Goal: Obtain resource: Download file/media

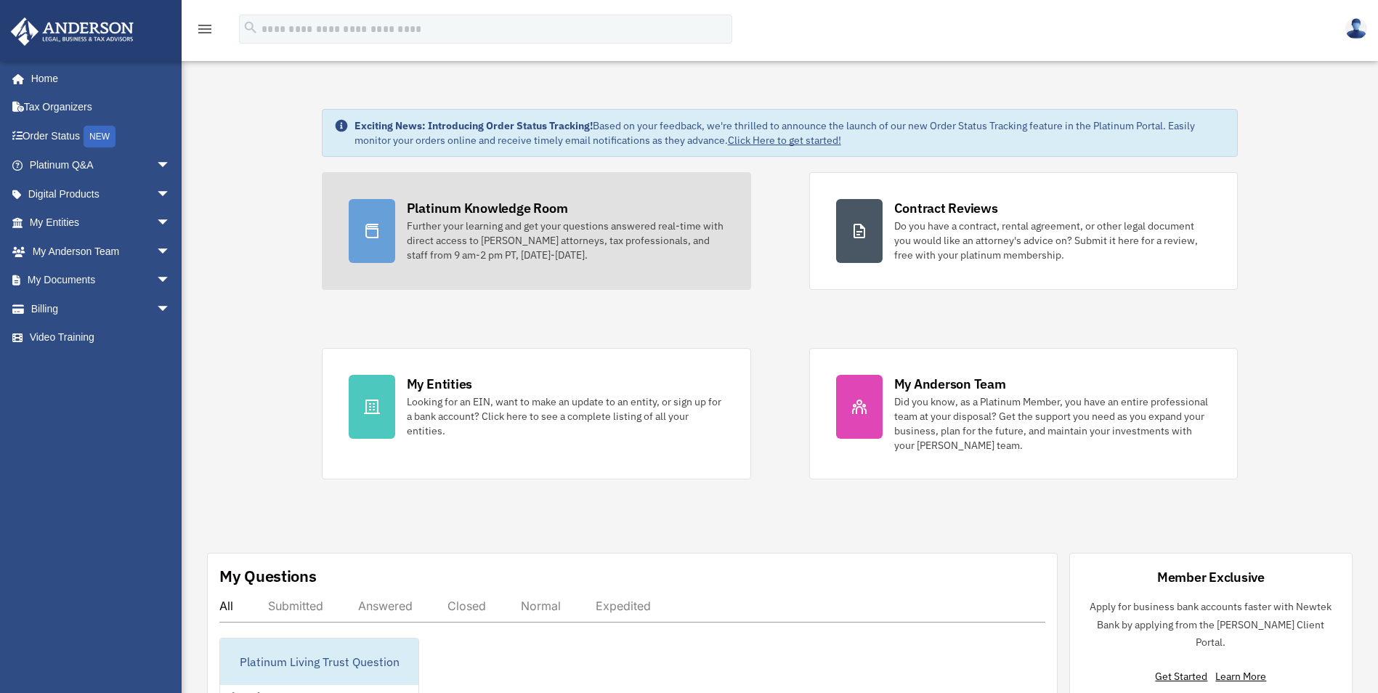
click at [471, 229] on div "Further your learning and get your questions answered real-time with direct acc…" at bounding box center [565, 241] width 317 height 44
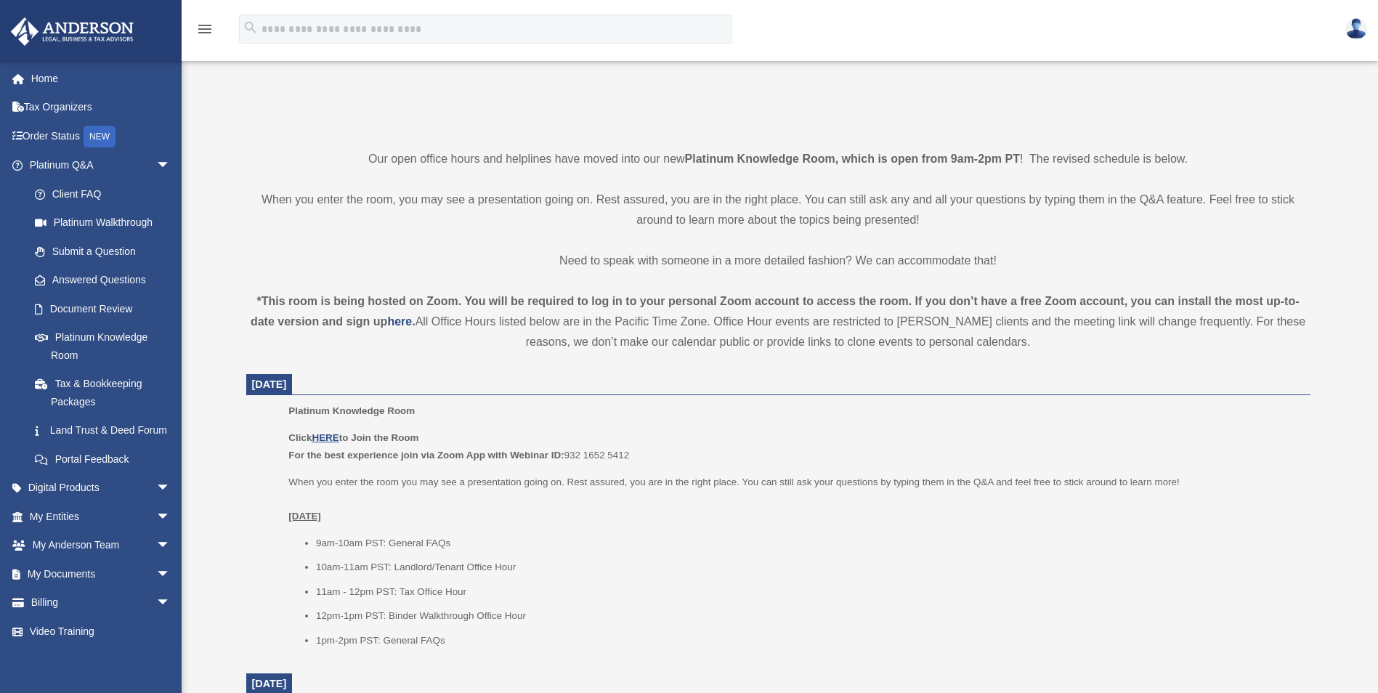
scroll to position [291, 0]
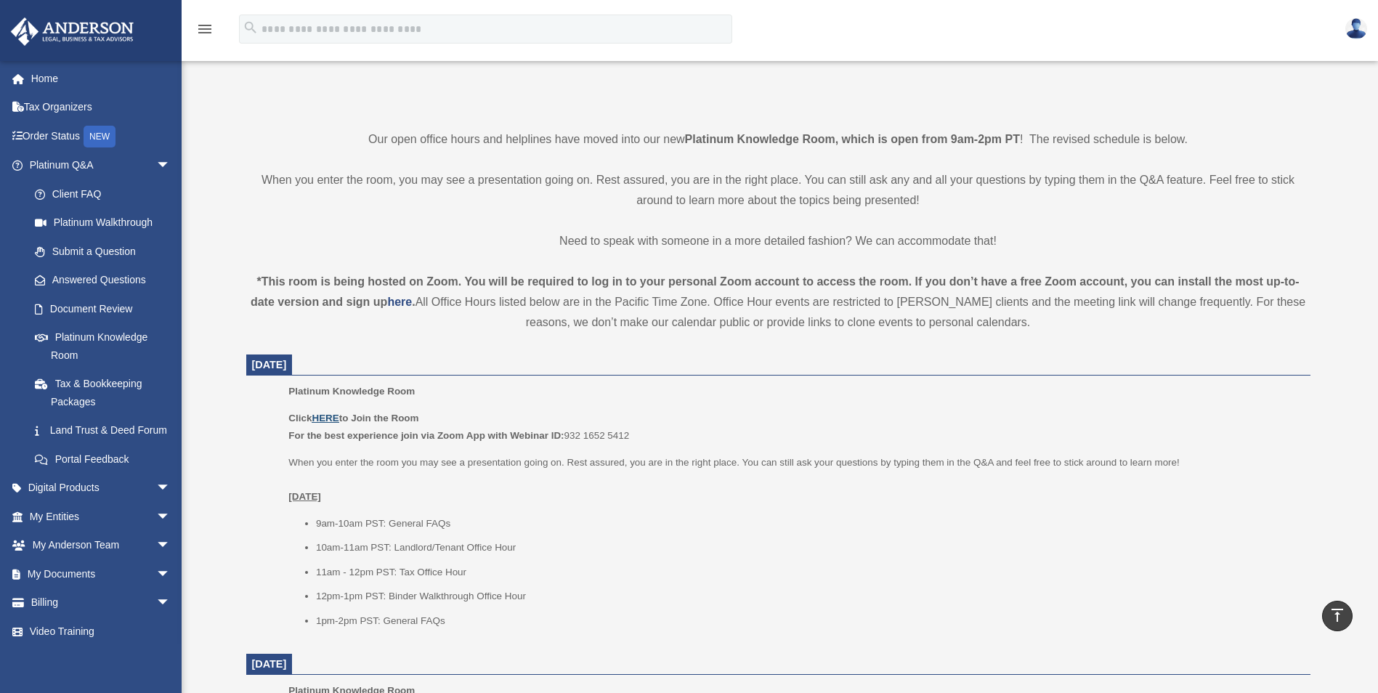
click at [326, 416] on u "HERE" at bounding box center [325, 418] width 27 height 11
click at [90, 198] on link "Client FAQ" at bounding box center [106, 193] width 172 height 29
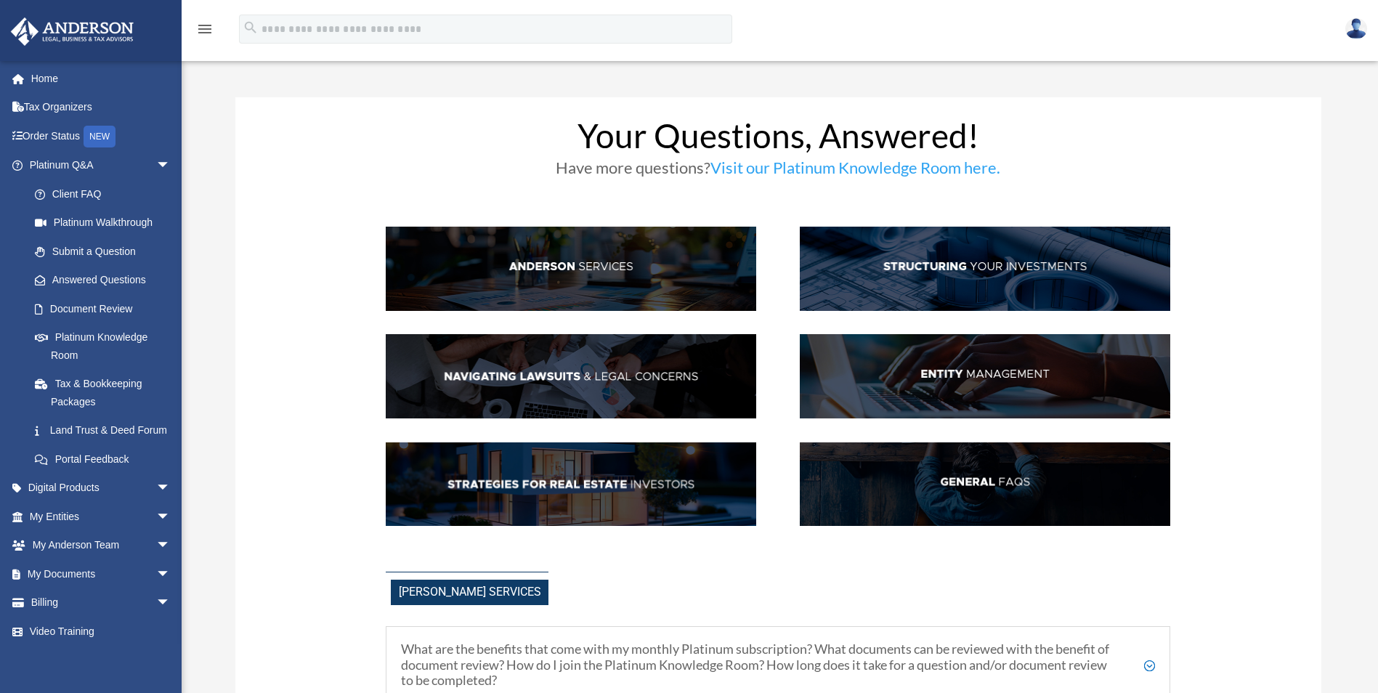
click at [972, 377] on img at bounding box center [985, 376] width 370 height 84
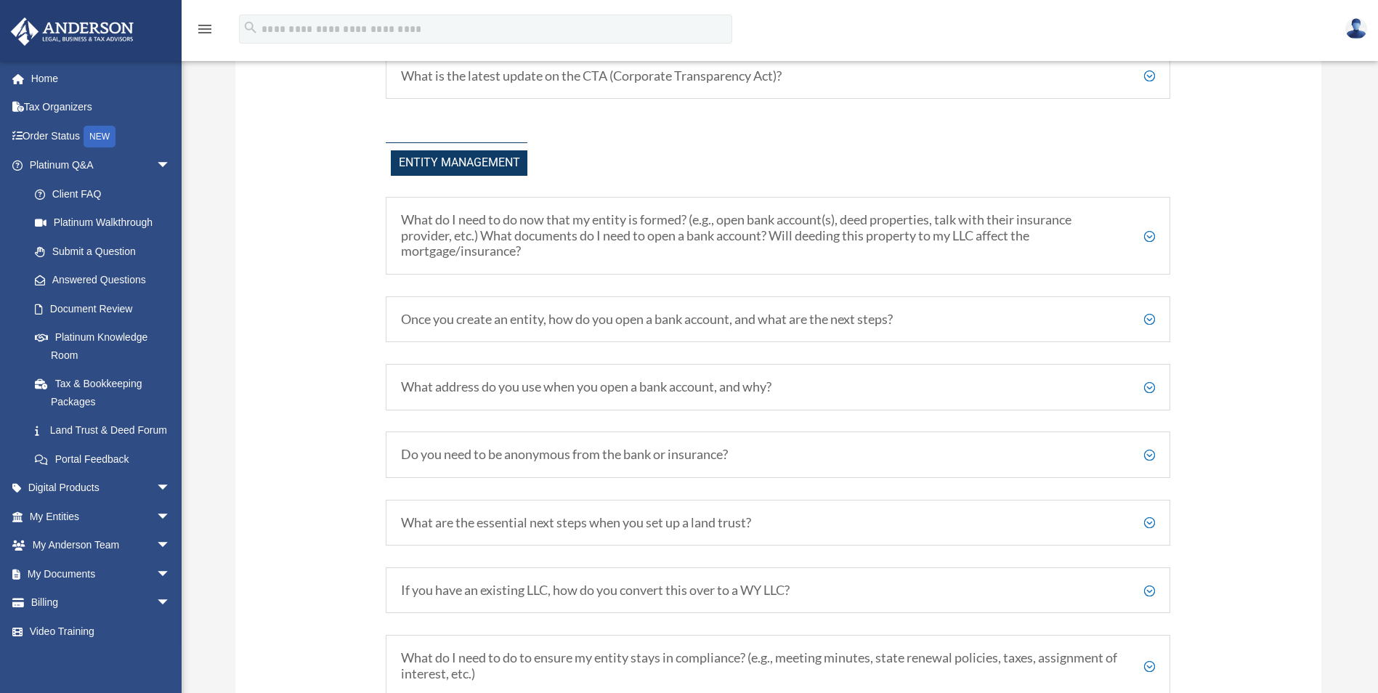
scroll to position [1694, 0]
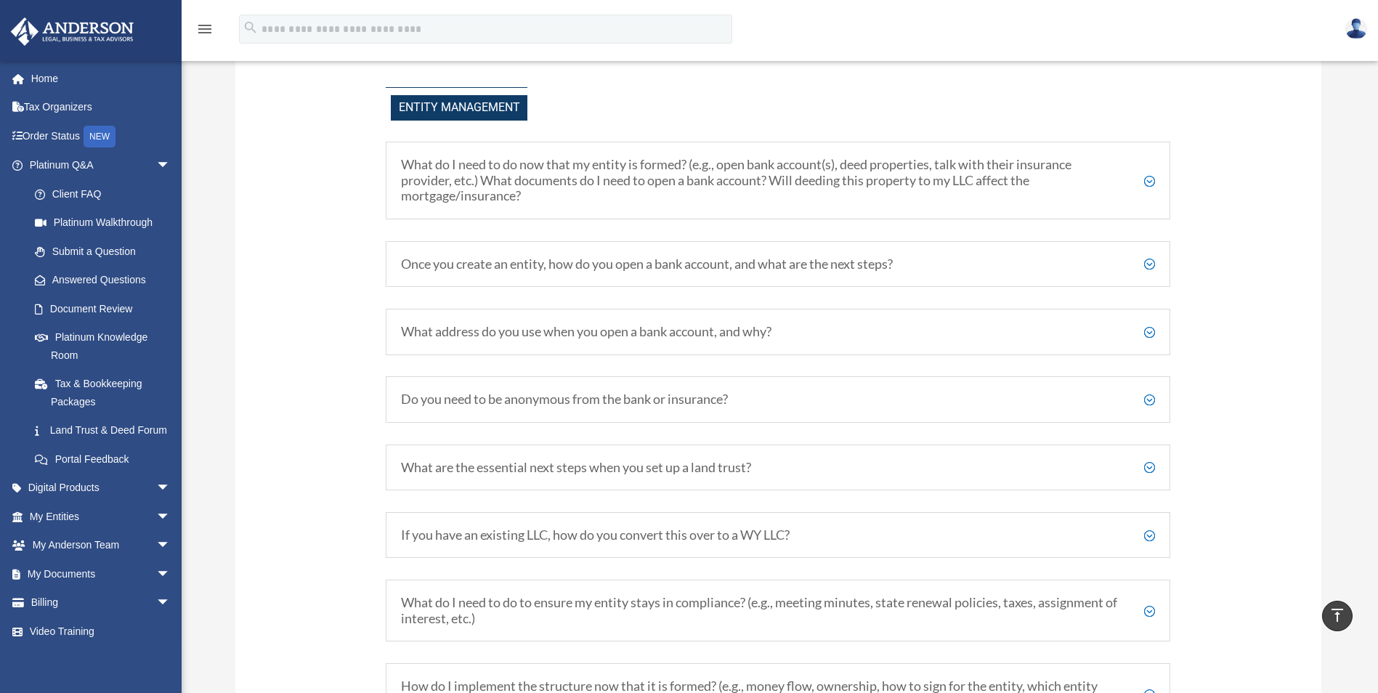
click at [1151, 333] on h5 "What address do you use when you open a bank account, and why?" at bounding box center [778, 332] width 754 height 16
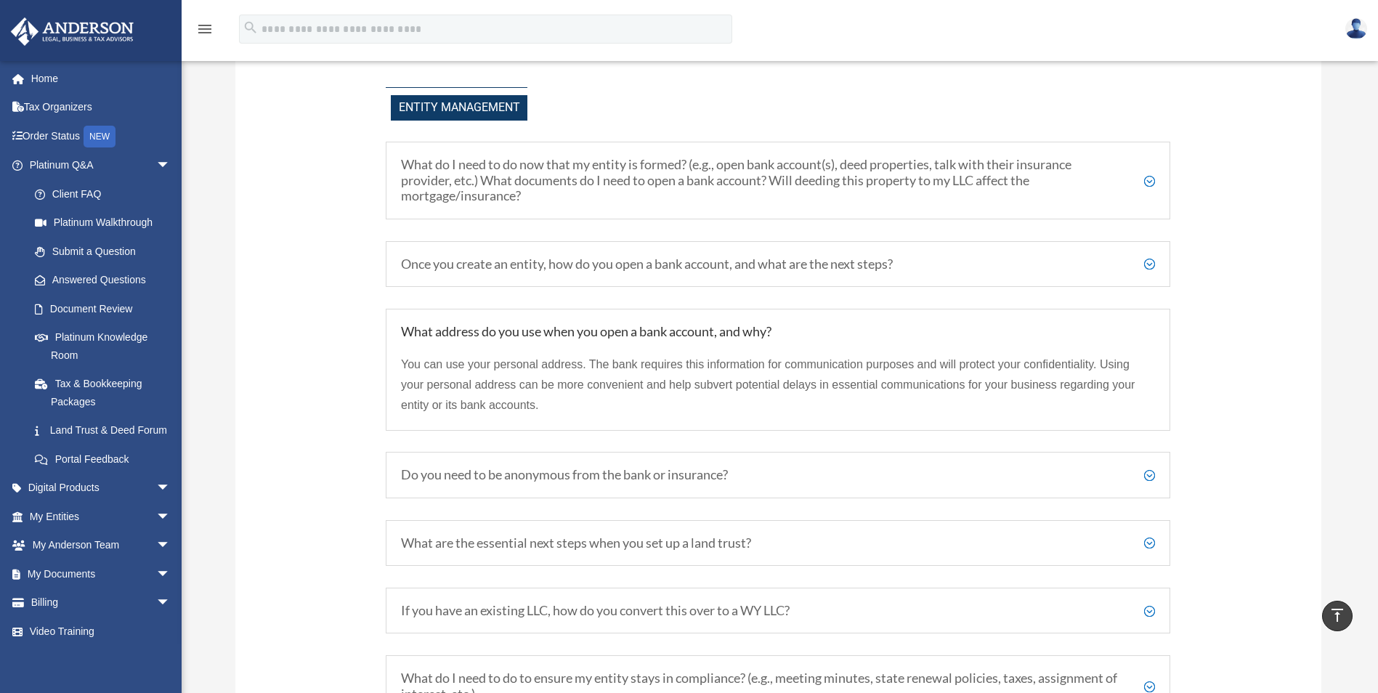
click at [1147, 184] on h5 "What do I need to do now that my entity is formed? (e.g., open bank account(s),…" at bounding box center [778, 180] width 754 height 47
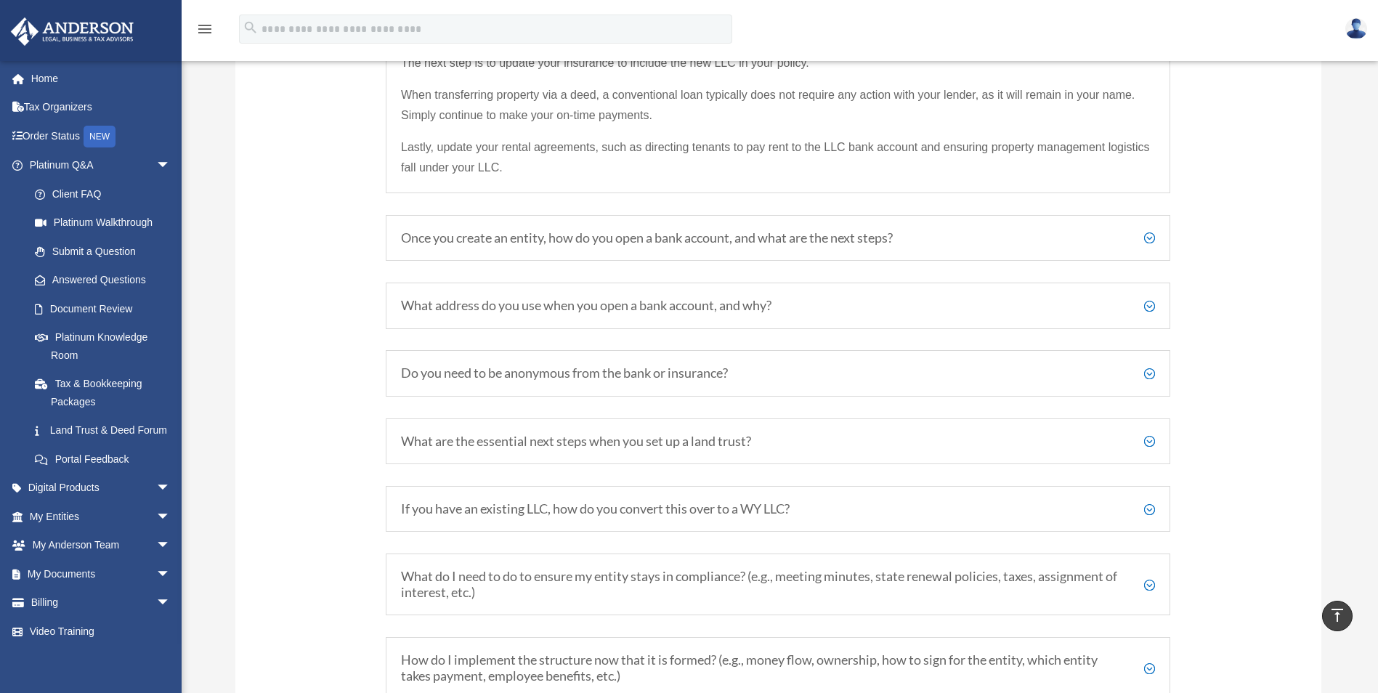
scroll to position [1984, 0]
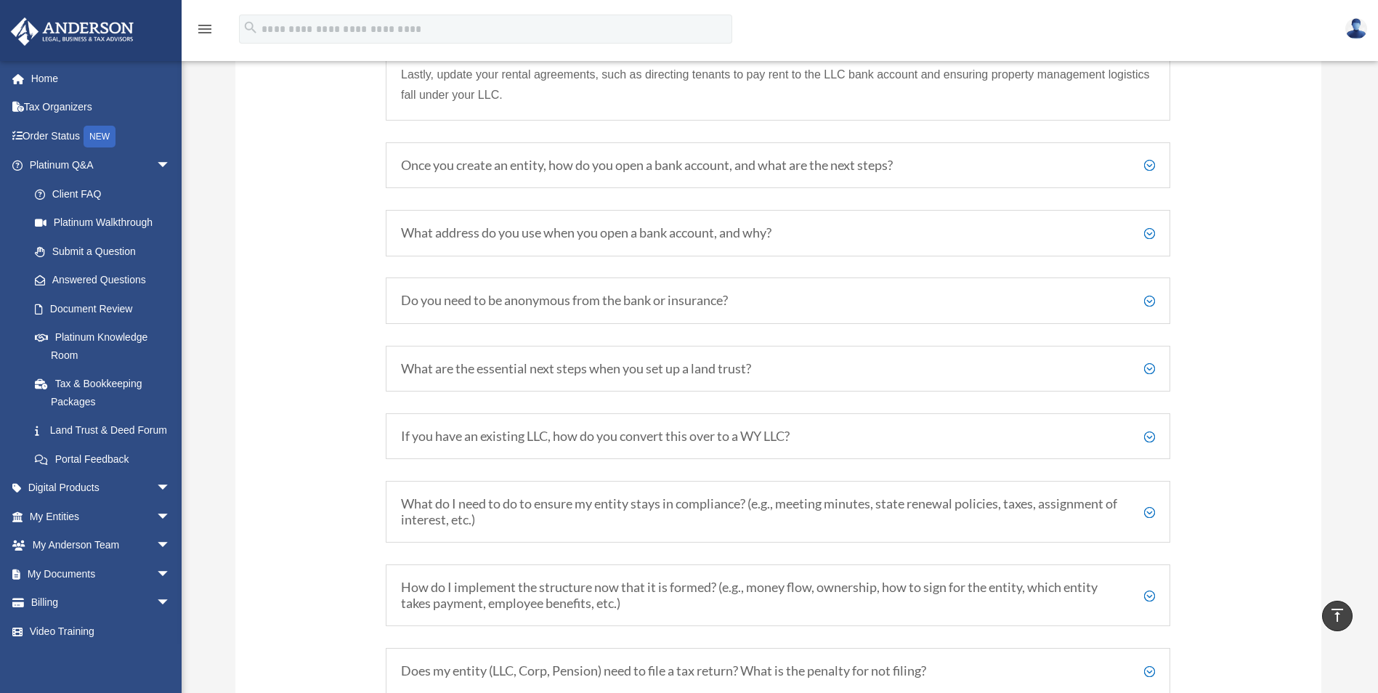
click at [1147, 302] on h5 "Do you need to be anonymous from the bank or insurance?" at bounding box center [778, 301] width 754 height 16
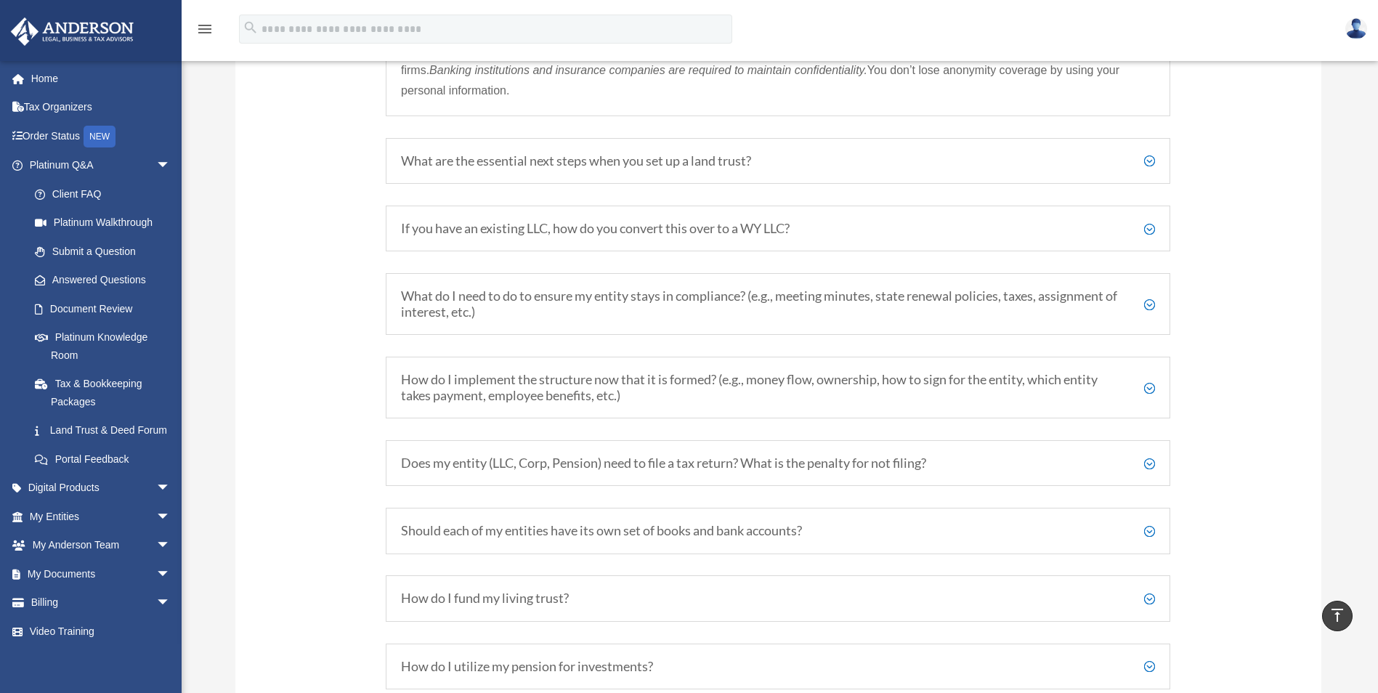
scroll to position [2130, 0]
click at [1150, 387] on h5 "How do I implement the structure now that it is formed? (e.g., money flow, owne…" at bounding box center [778, 385] width 754 height 31
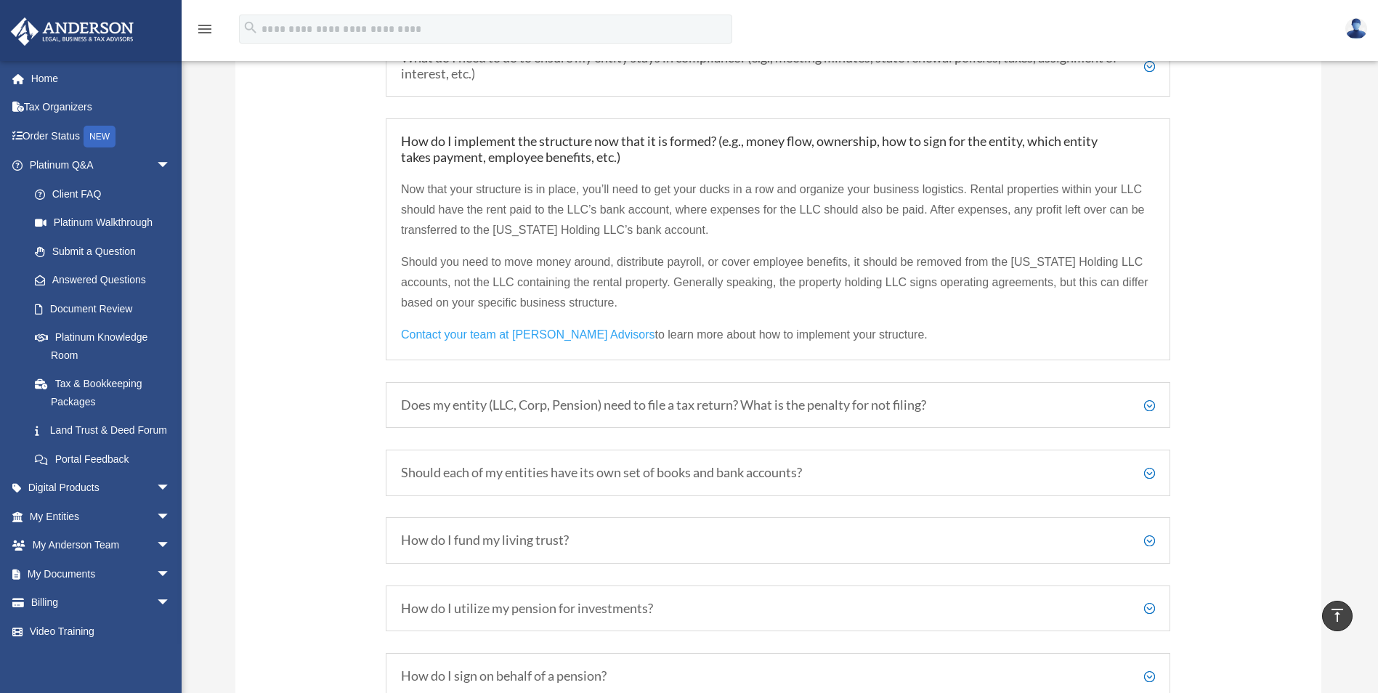
scroll to position [2275, 0]
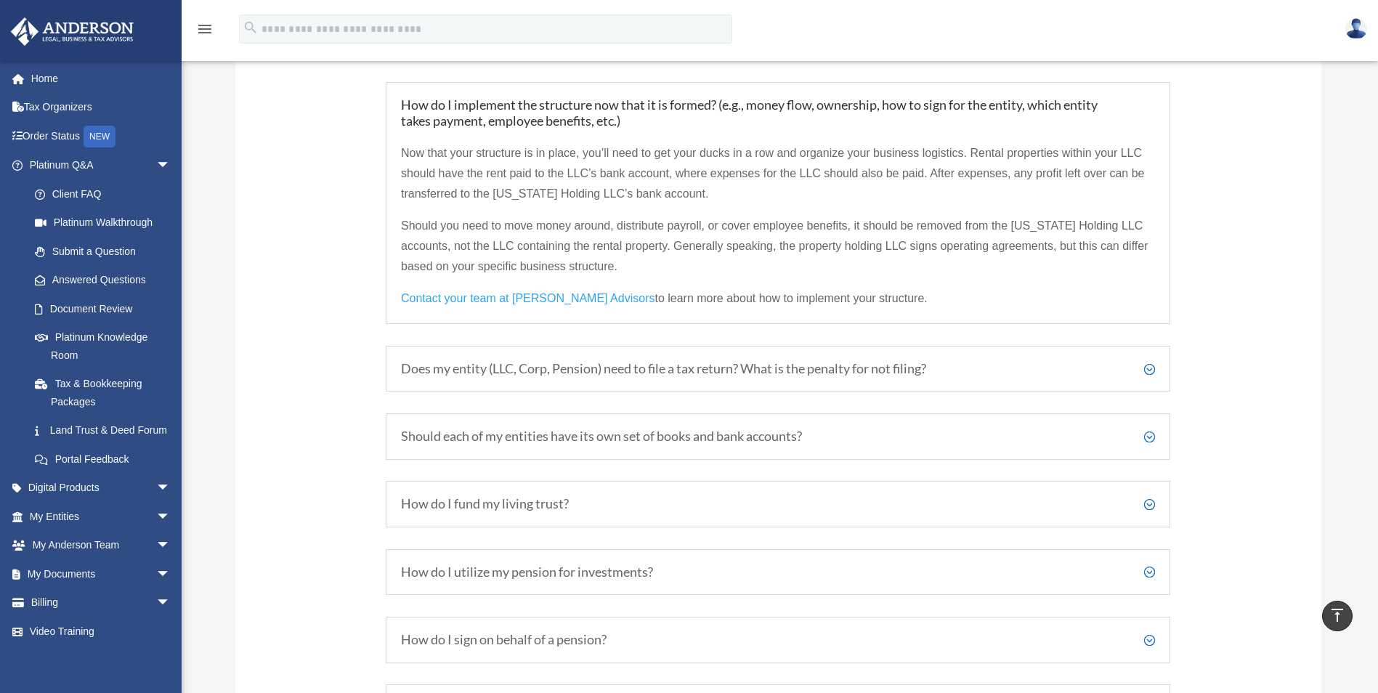
drag, startPoint x: 1144, startPoint y: 435, endPoint x: 1119, endPoint y: 435, distance: 25.4
click at [1145, 435] on h5 "Should each of my entities have its own set of books and bank accounts?" at bounding box center [778, 437] width 754 height 16
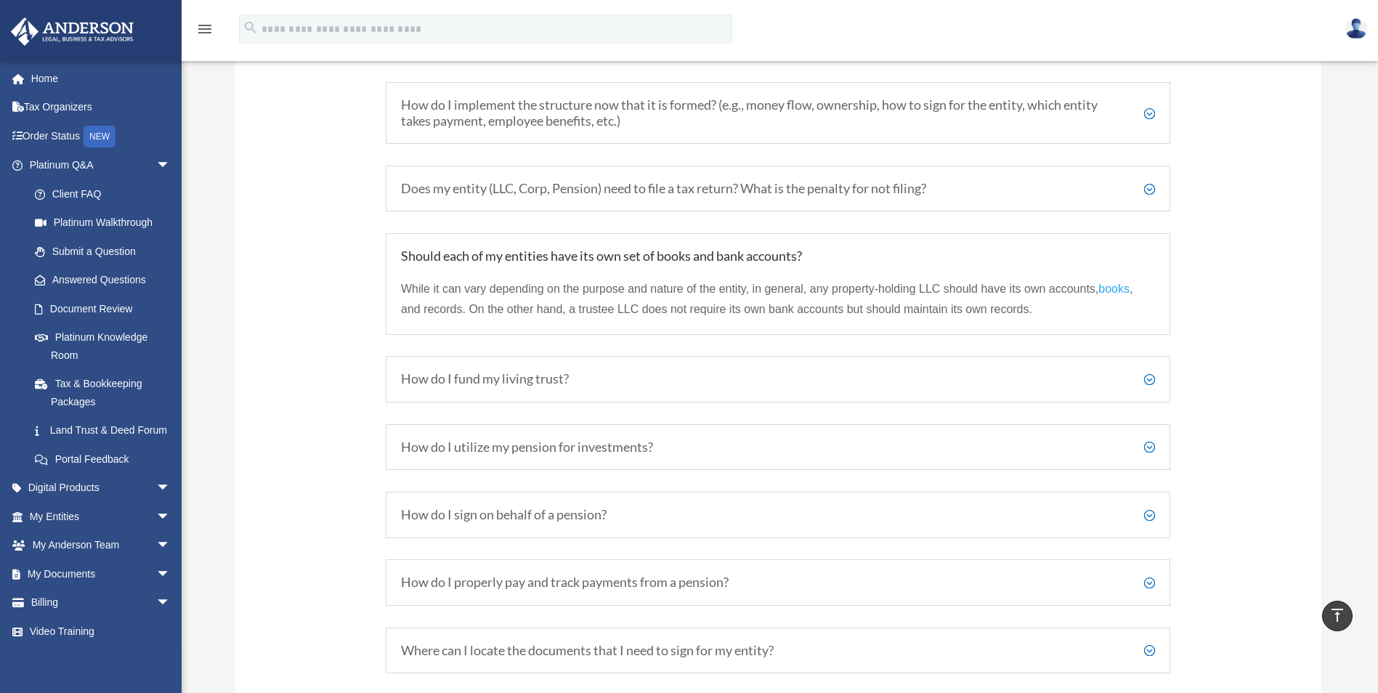
click at [1151, 379] on h5 "How do I fund my living trust?" at bounding box center [778, 379] width 754 height 16
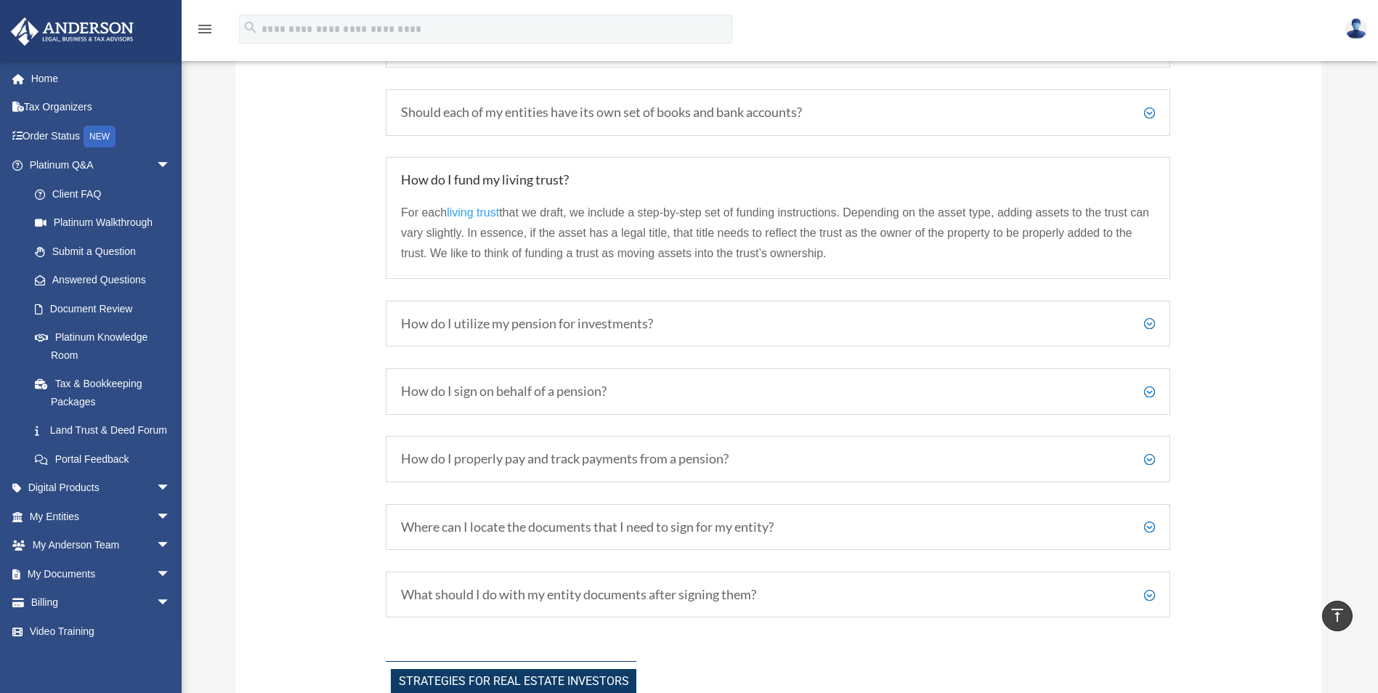
scroll to position [2420, 0]
click at [1151, 526] on h5 "Where can I locate the documents that I need to sign for my entity?" at bounding box center [778, 526] width 754 height 16
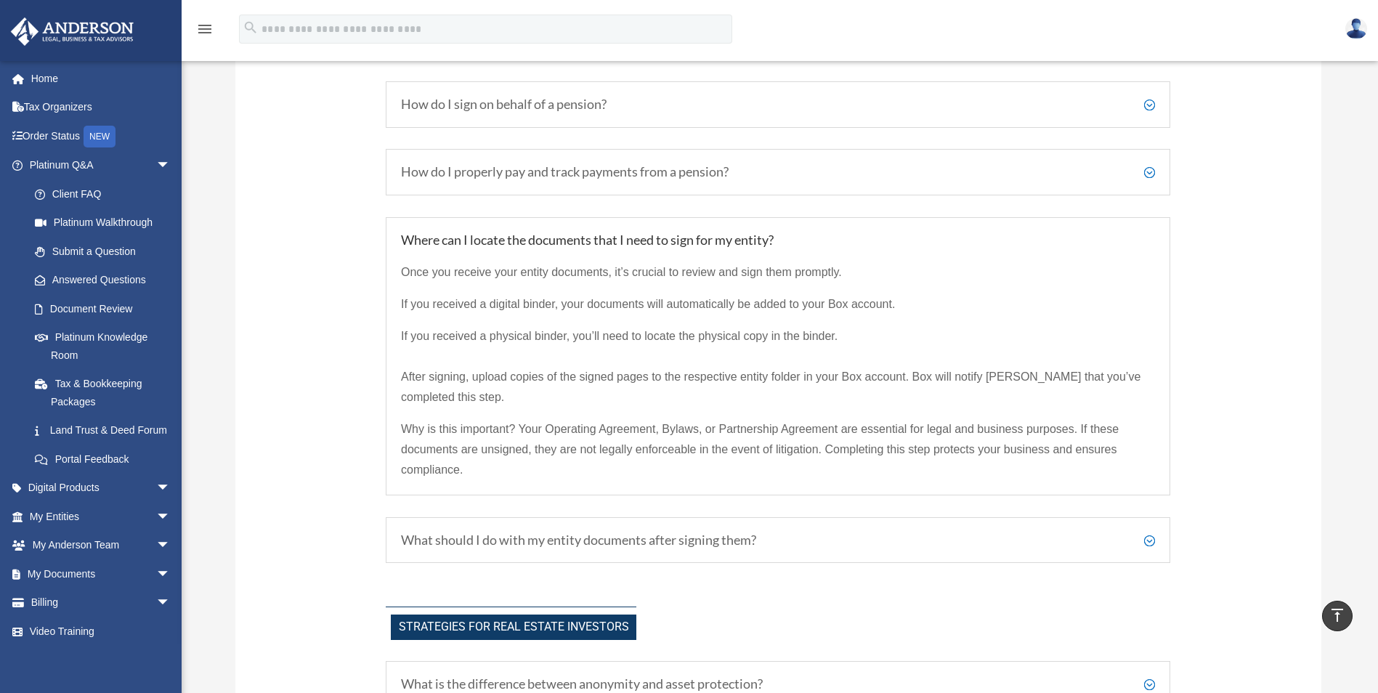
scroll to position [2638, 0]
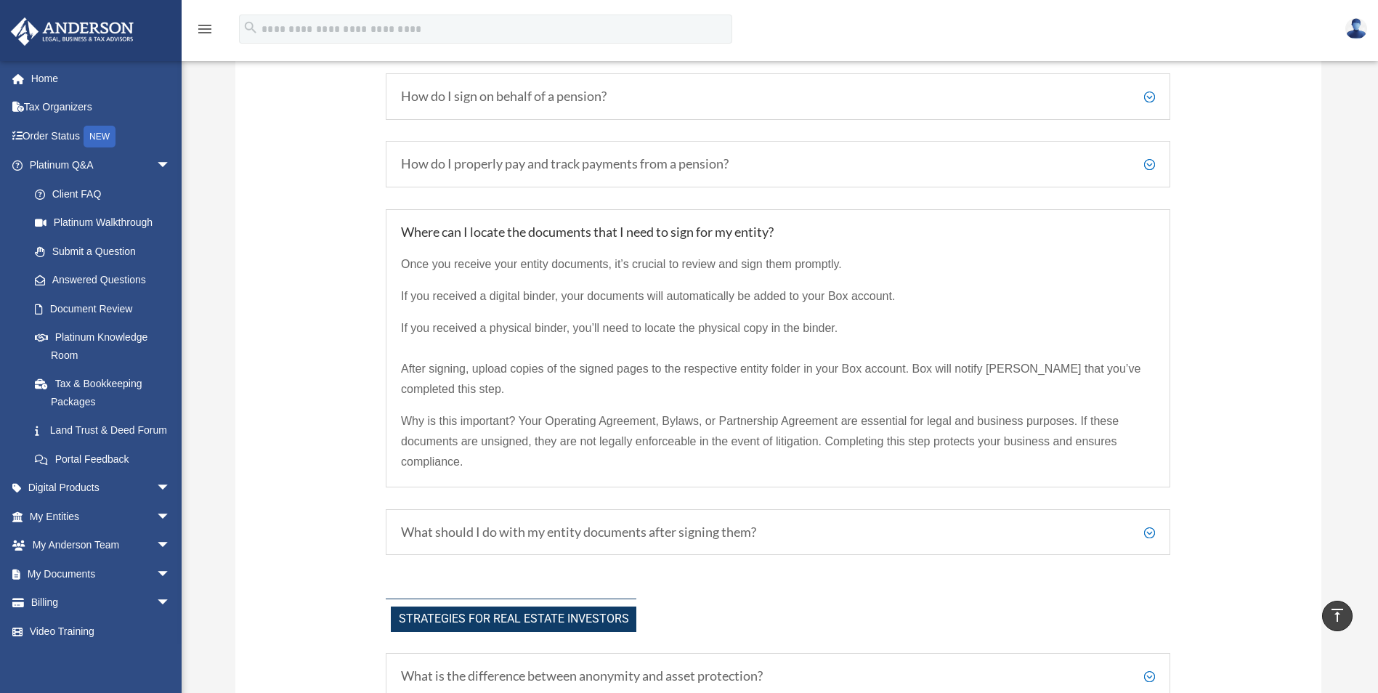
click at [1154, 533] on h5 "What should I do with my entity documents after signing them?" at bounding box center [778, 532] width 754 height 16
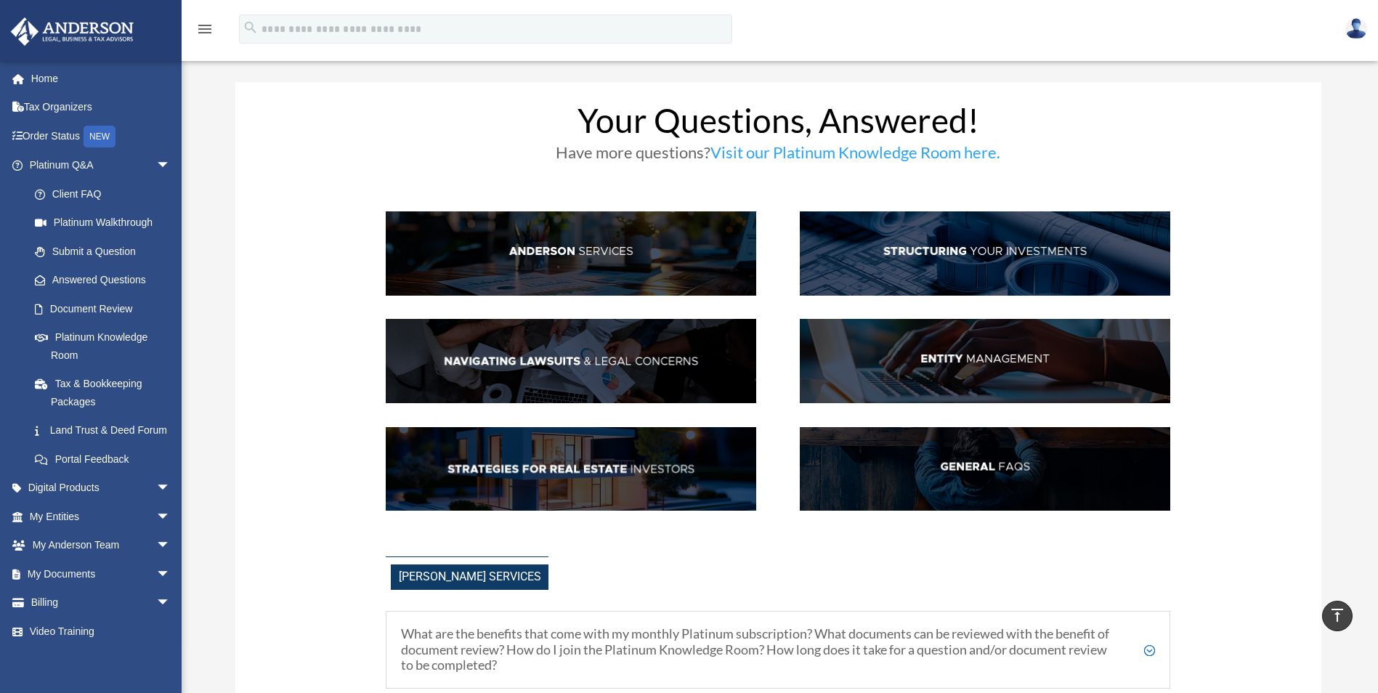
scroll to position [0, 0]
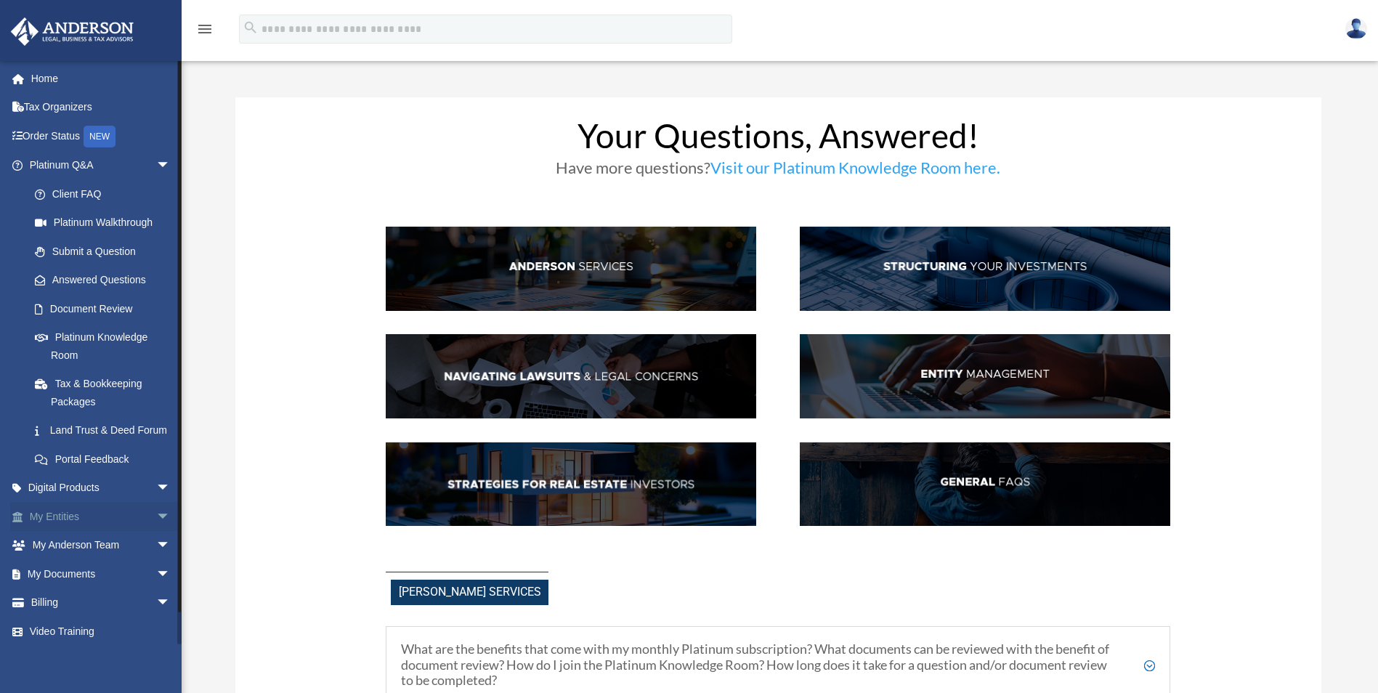
click at [95, 531] on link "My Entities arrow_drop_down" at bounding box center [101, 516] width 182 height 29
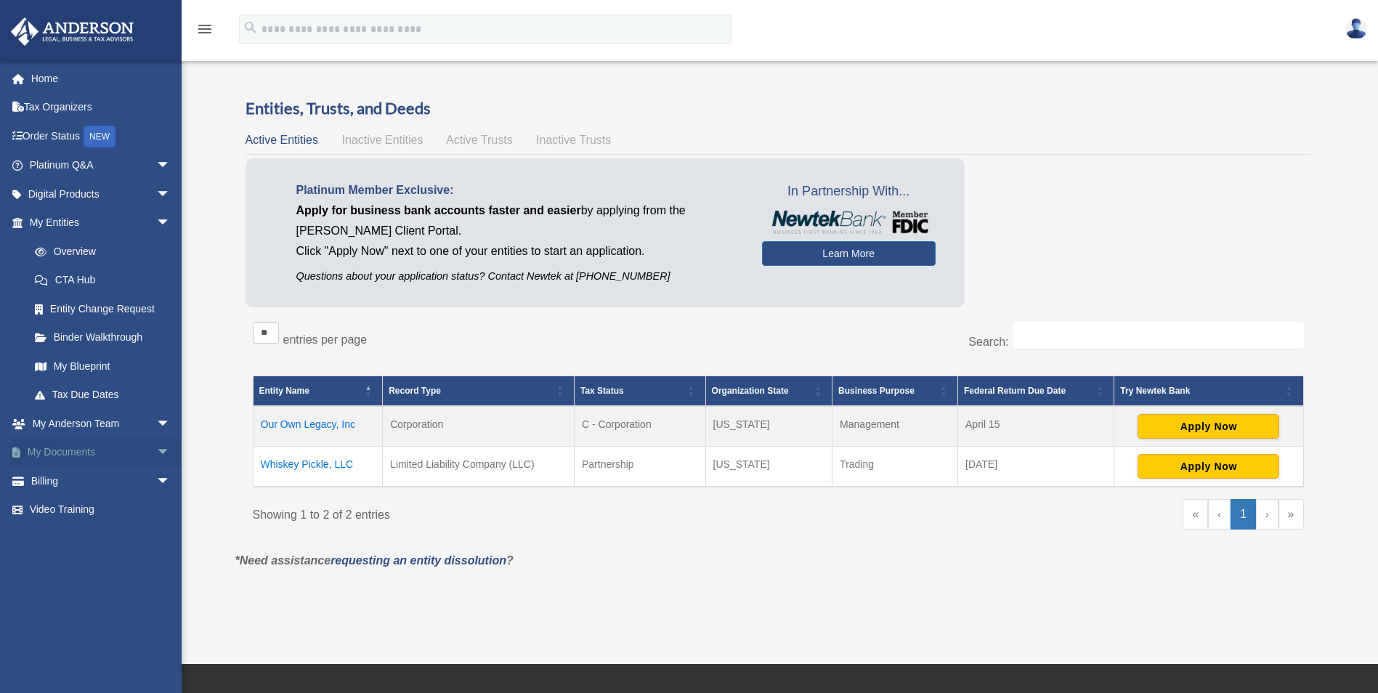
click at [156, 445] on span "arrow_drop_down" at bounding box center [170, 453] width 29 height 30
click at [68, 474] on link "Box" at bounding box center [106, 480] width 172 height 29
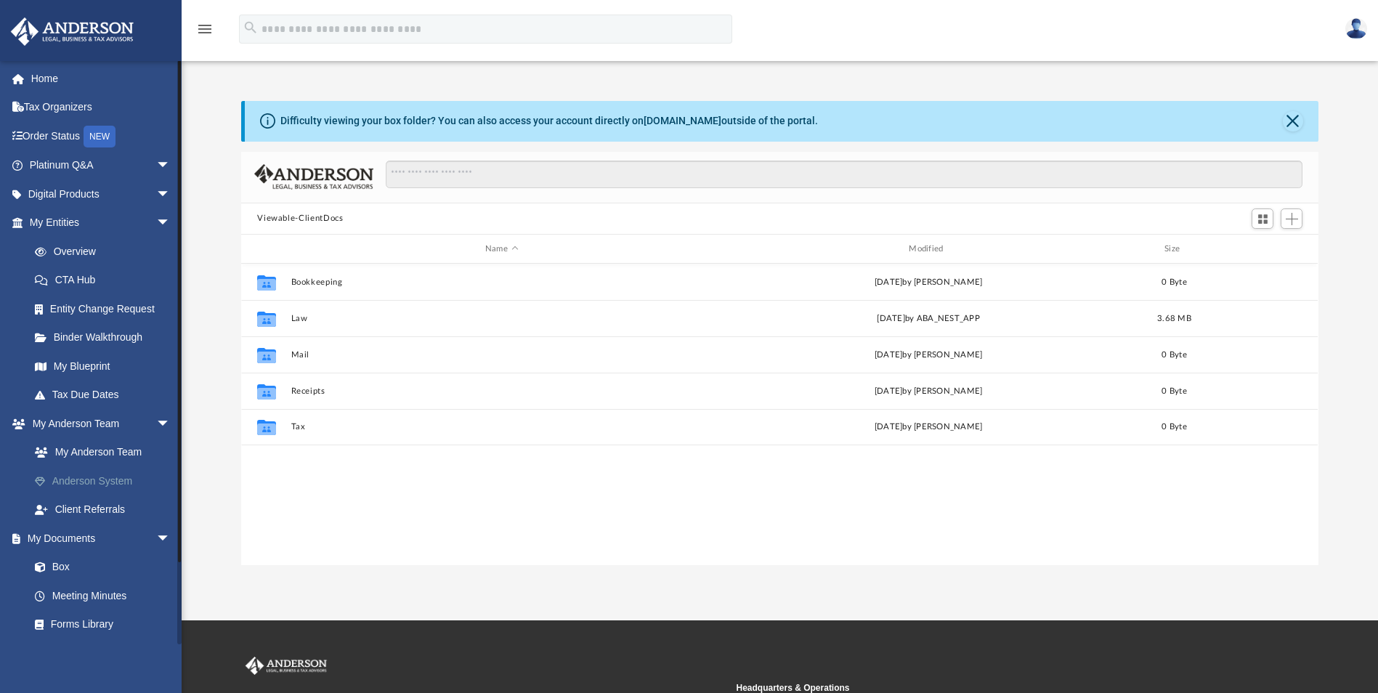
scroll to position [320, 1066]
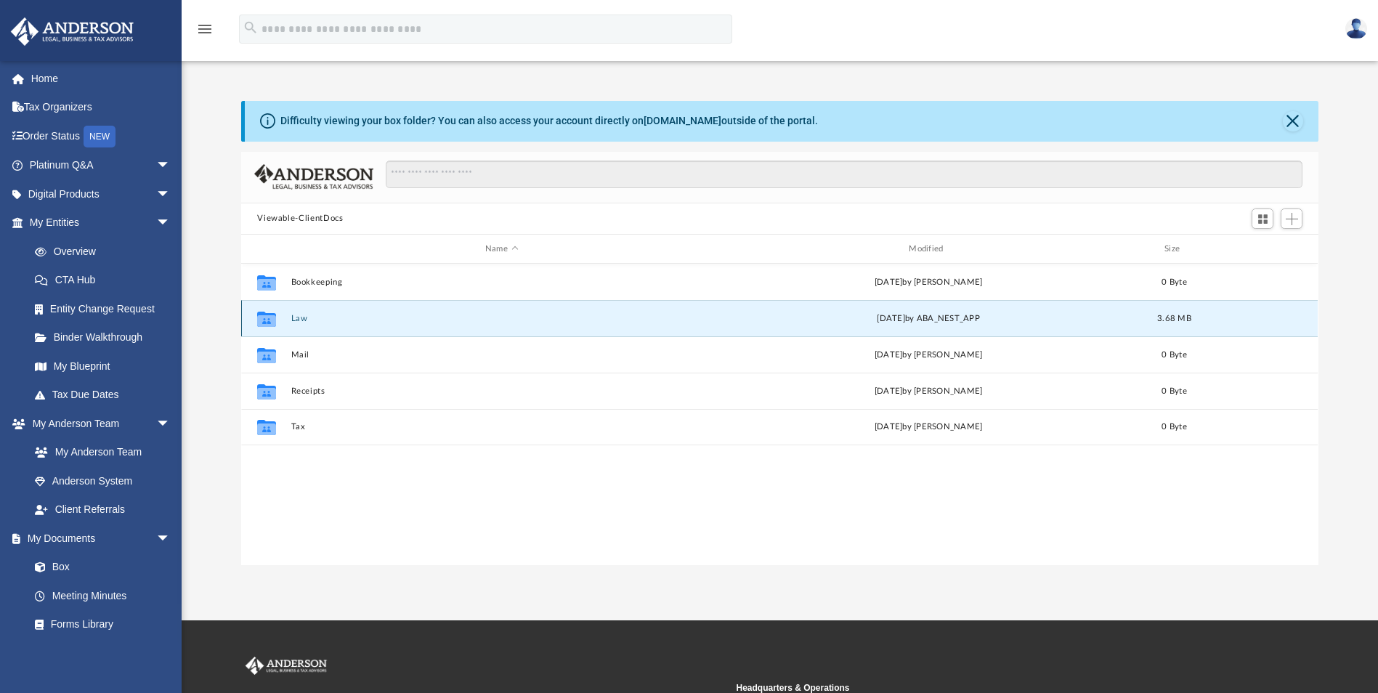
click at [298, 319] on button "Law" at bounding box center [501, 318] width 421 height 9
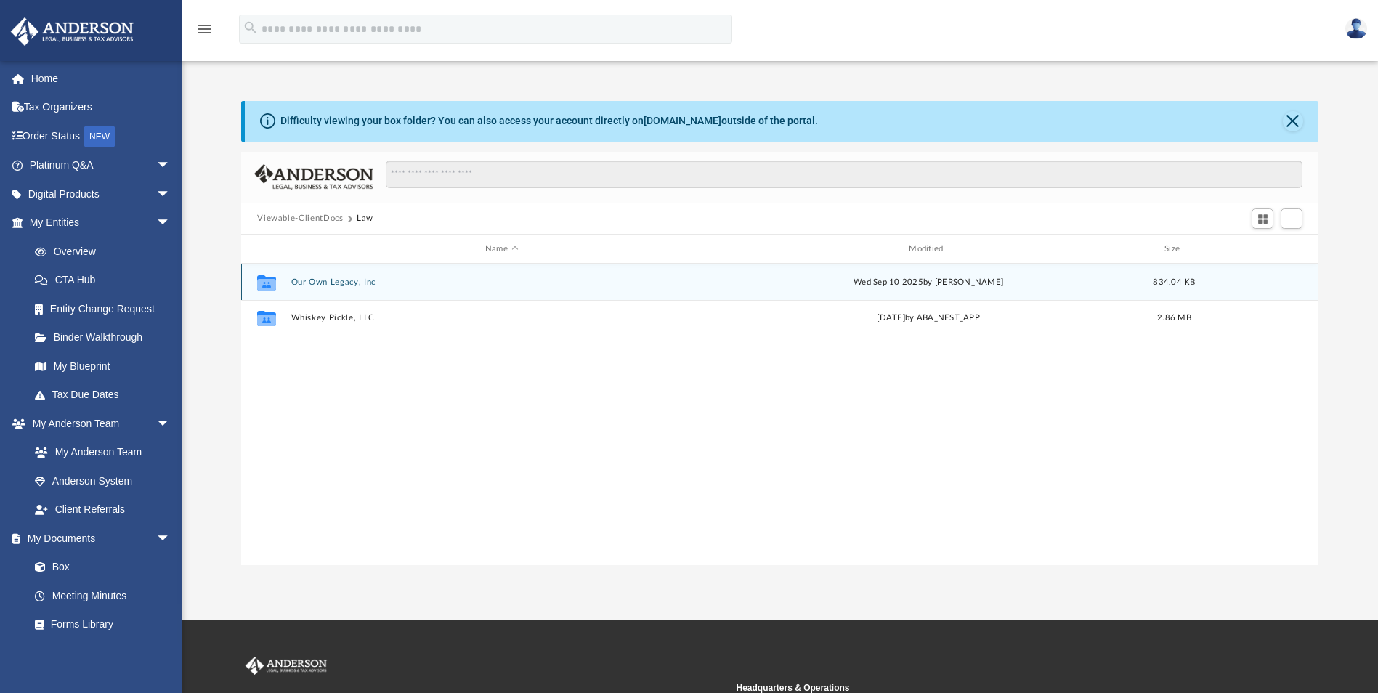
click at [315, 283] on button "Our Own Legacy, Inc" at bounding box center [501, 281] width 421 height 9
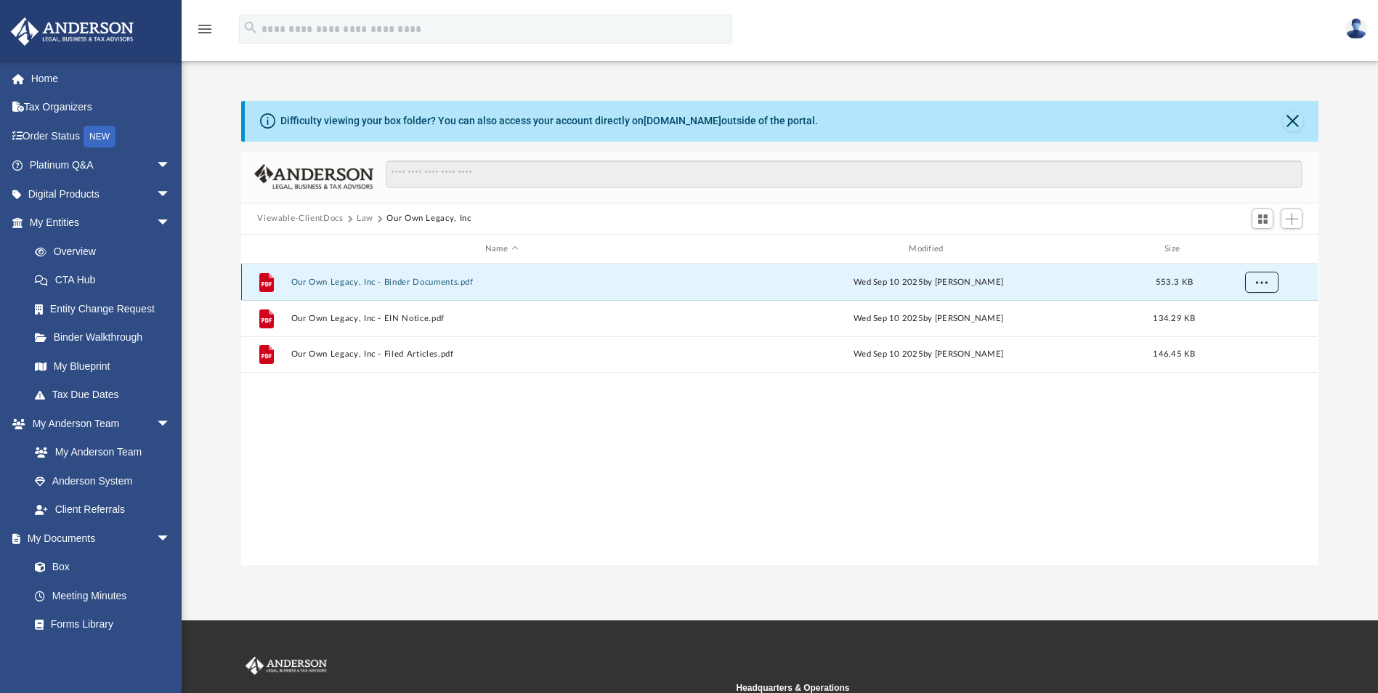
click at [1265, 283] on span "More options" at bounding box center [1262, 282] width 12 height 8
click at [629, 275] on div "File Our Own Legacy, Inc - Binder Documents.pdf Wed Sep 10 2025 by Zoe Doyle 55…" at bounding box center [779, 282] width 1076 height 36
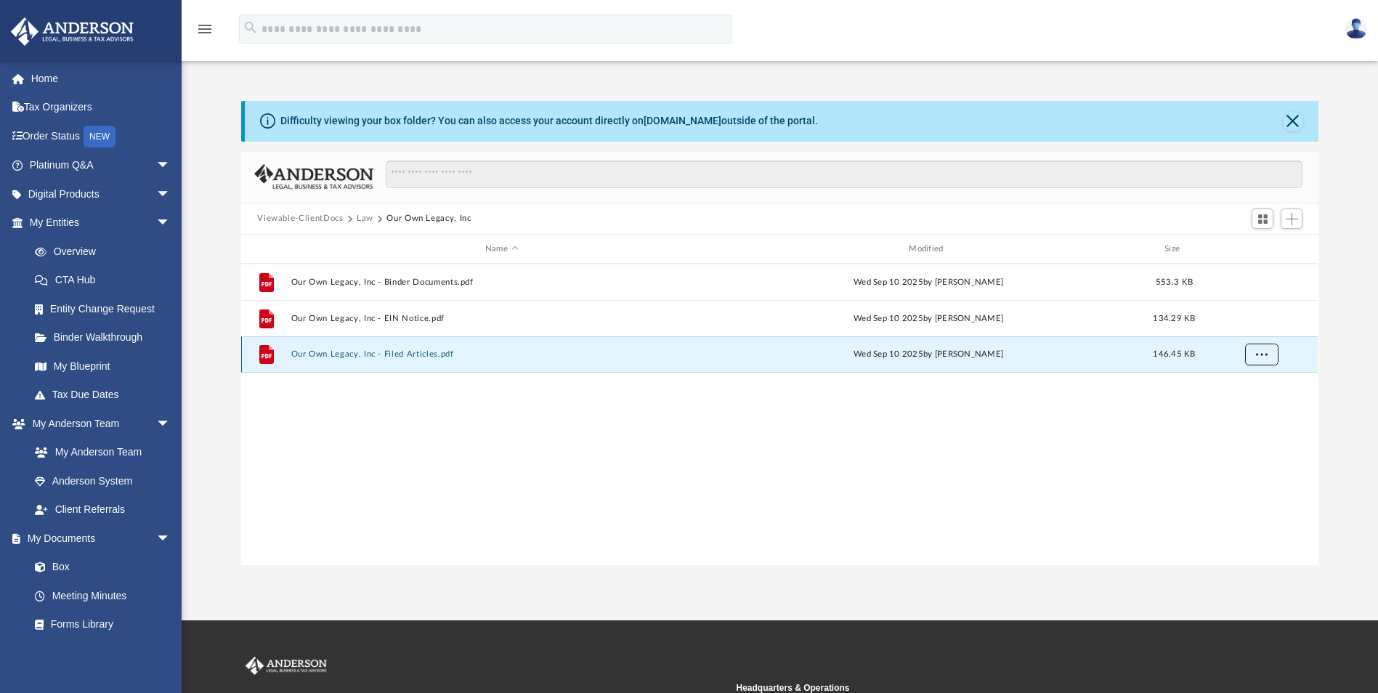
click at [1259, 356] on span "More options" at bounding box center [1262, 354] width 12 height 8
click at [946, 357] on div "Wed Sep 10 2025 by Jasmine Grayson" at bounding box center [928, 355] width 421 height 13
drag, startPoint x: 689, startPoint y: 362, endPoint x: 1050, endPoint y: 315, distance: 364.1
click at [691, 362] on div "File Our Own Legacy, Inc - Filed Articles.pdf Wed Sep 10 2025 by Jasmine Grayso…" at bounding box center [779, 354] width 1076 height 36
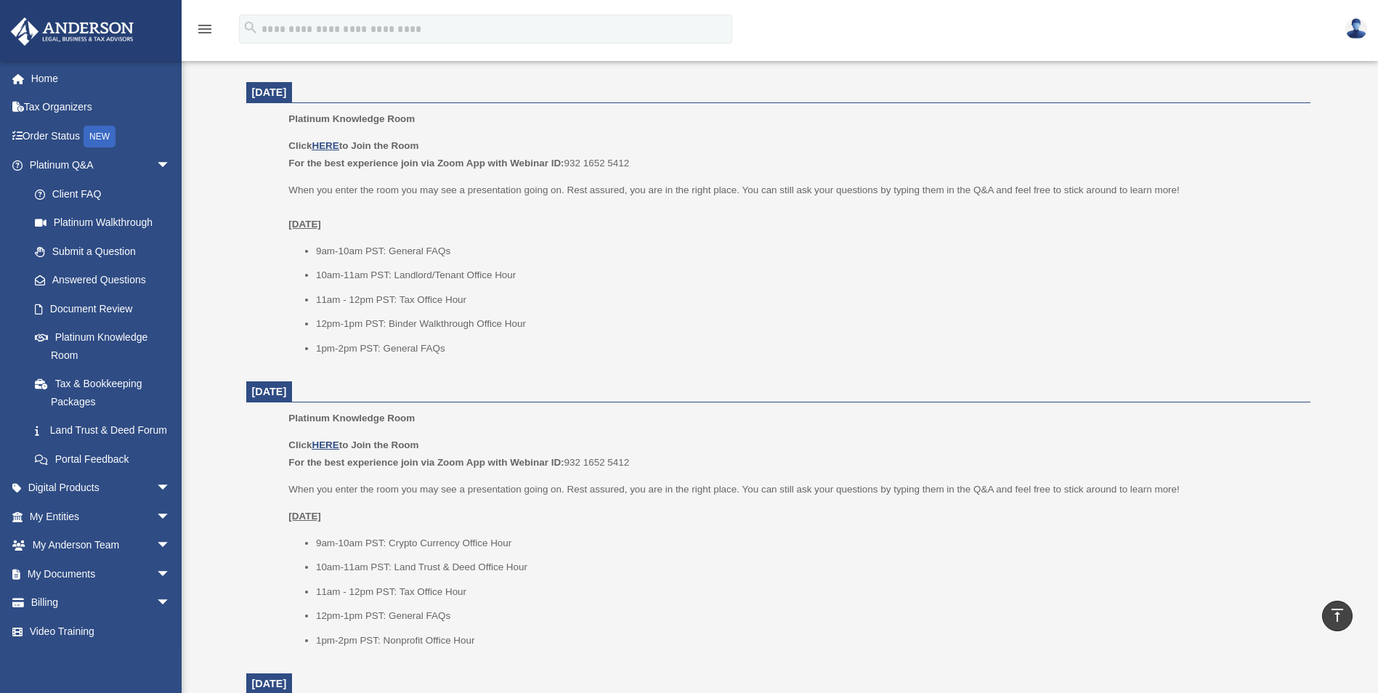
scroll to position [581, 0]
